Goal: Use online tool/utility: Utilize a website feature to perform a specific function

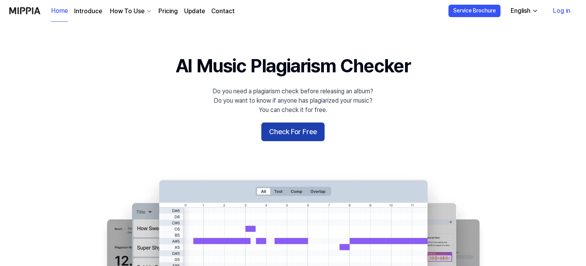
click at [306, 133] on button "Check For Free" at bounding box center [292, 131] width 63 height 19
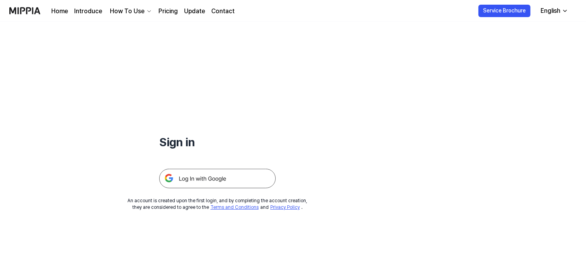
click at [234, 181] on img at bounding box center [217, 178] width 117 height 19
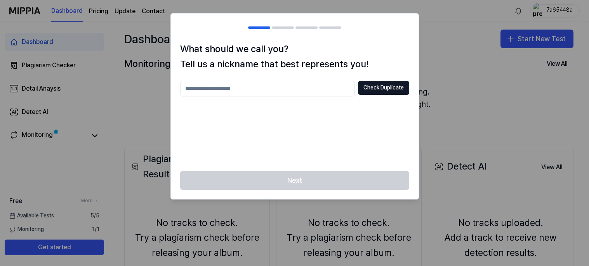
click at [244, 90] on input "text" at bounding box center [267, 89] width 175 height 16
type input "********"
click at [375, 91] on button "Check Duplicate" at bounding box center [383, 88] width 51 height 14
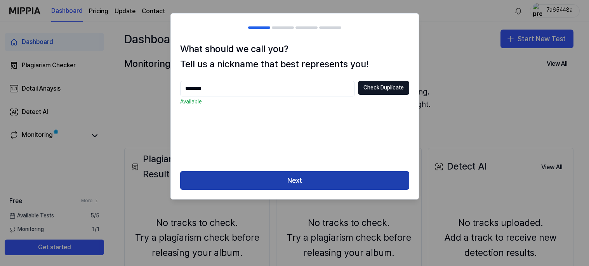
click at [322, 185] on button "Next" at bounding box center [294, 180] width 229 height 19
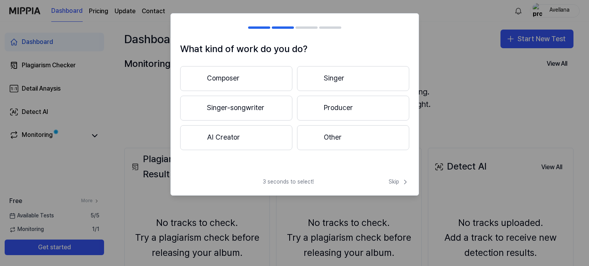
click at [326, 82] on button "Singer" at bounding box center [353, 78] width 112 height 25
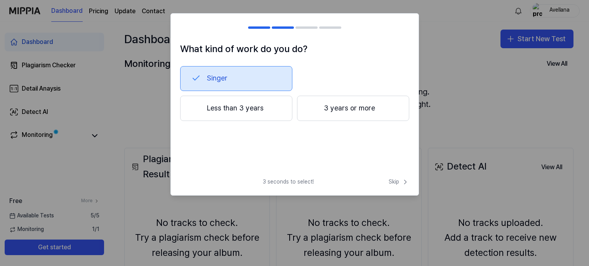
click at [192, 85] on button "Singer" at bounding box center [236, 78] width 112 height 25
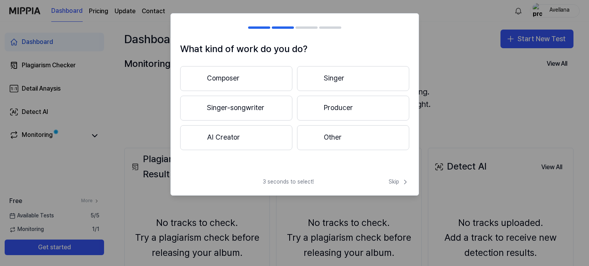
click at [280, 99] on button "Singer-songwriter" at bounding box center [236, 108] width 112 height 25
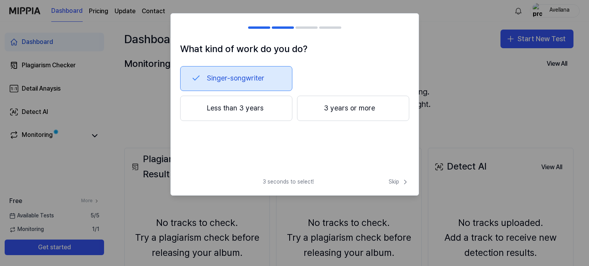
click at [268, 116] on button "Less than 3 years" at bounding box center [236, 109] width 112 height 26
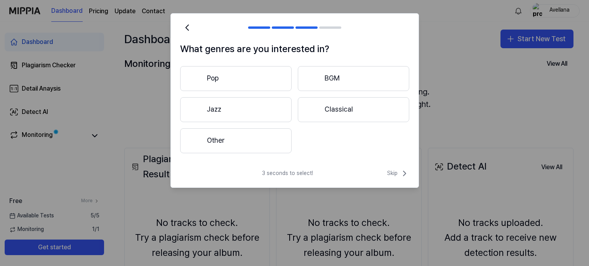
click at [263, 70] on button "Pop" at bounding box center [236, 78] width 112 height 25
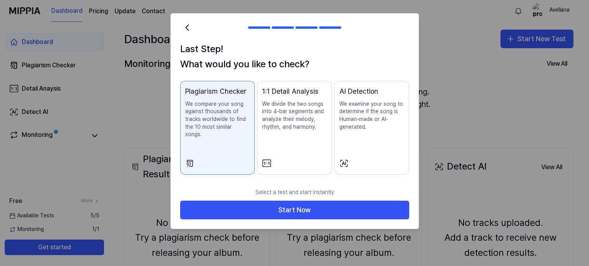
click at [362, 132] on div "AI Detection We examine your song to determine if the song is Human-made or AI-…" at bounding box center [372, 116] width 65 height 60
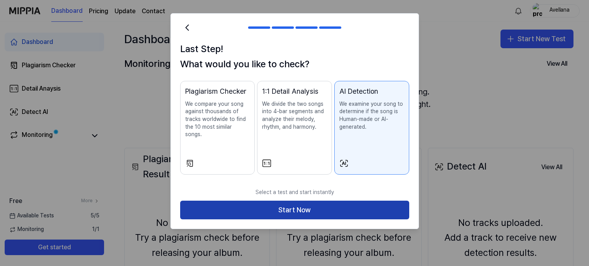
click at [245, 200] on button "Start Now" at bounding box center [294, 209] width 229 height 19
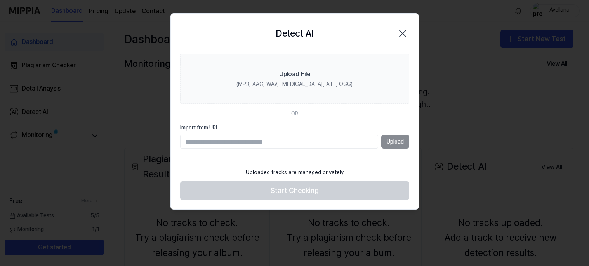
click at [397, 33] on icon "button" at bounding box center [403, 33] width 12 height 12
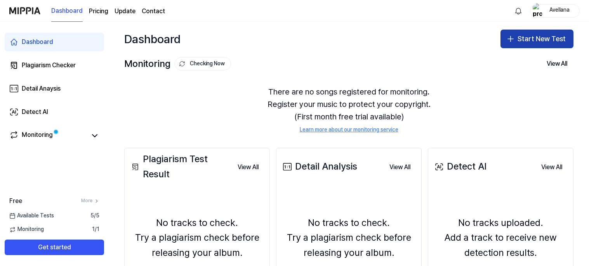
click at [506, 41] on icon "button" at bounding box center [510, 38] width 9 height 9
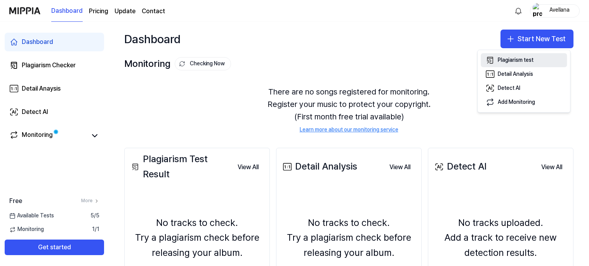
click at [499, 59] on div "Plagiarism test" at bounding box center [516, 60] width 36 height 8
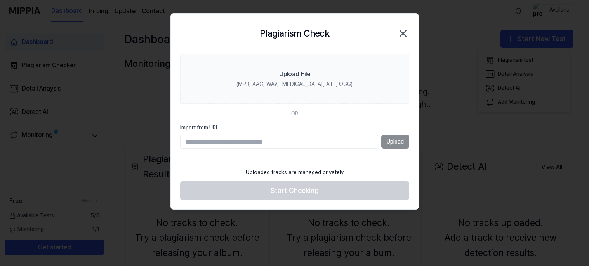
click at [404, 29] on icon "button" at bounding box center [403, 33] width 12 height 12
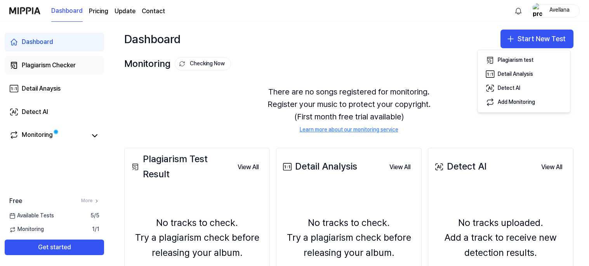
click at [48, 59] on link "Plagiarism Checker" at bounding box center [54, 65] width 99 height 19
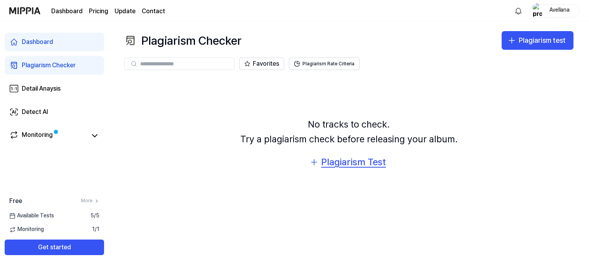
click at [324, 158] on div "Plagiarism Test" at bounding box center [353, 162] width 65 height 15
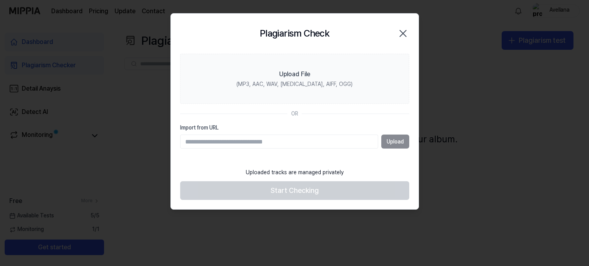
click at [401, 33] on icon "button" at bounding box center [403, 33] width 12 height 12
